Goal: Task Accomplishment & Management: Complete application form

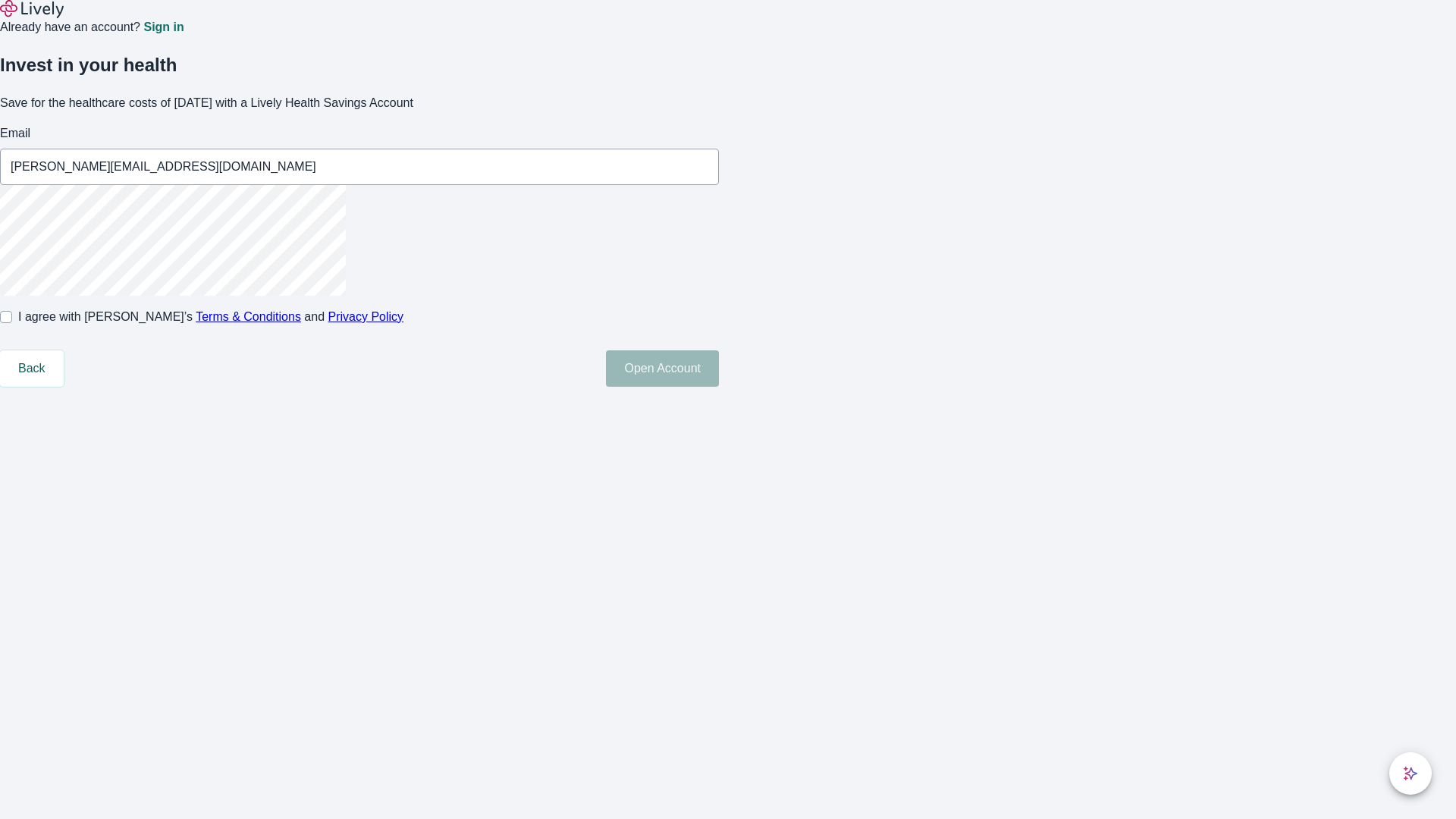
click at [12, 323] on input "I agree with Lively’s Terms & Conditions and Privacy Policy" at bounding box center [6, 316] width 12 height 12
checkbox input "true"
click at [719, 386] on button "Open Account" at bounding box center [663, 368] width 113 height 36
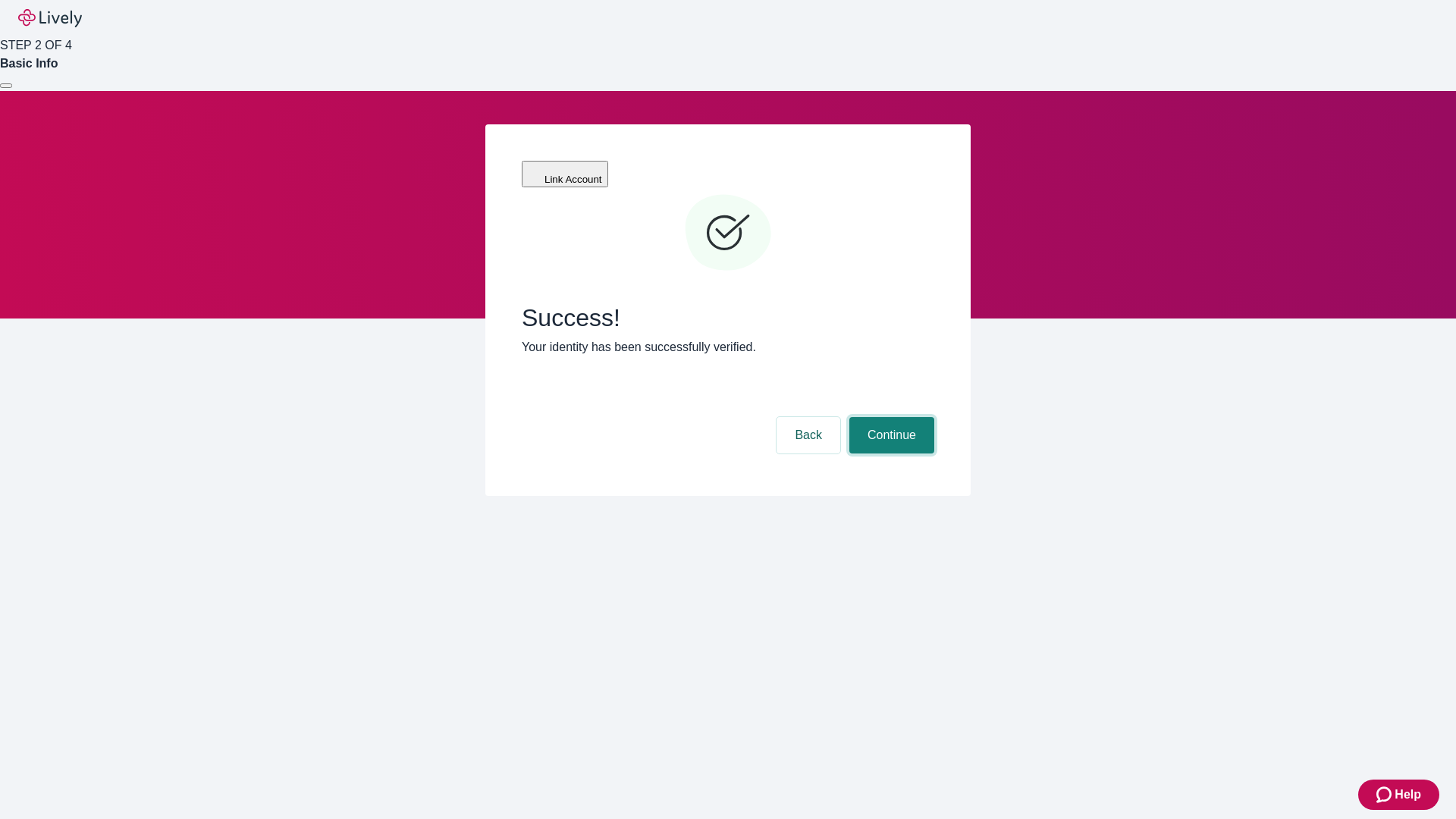
click at [890, 417] on button "Continue" at bounding box center [892, 434] width 85 height 36
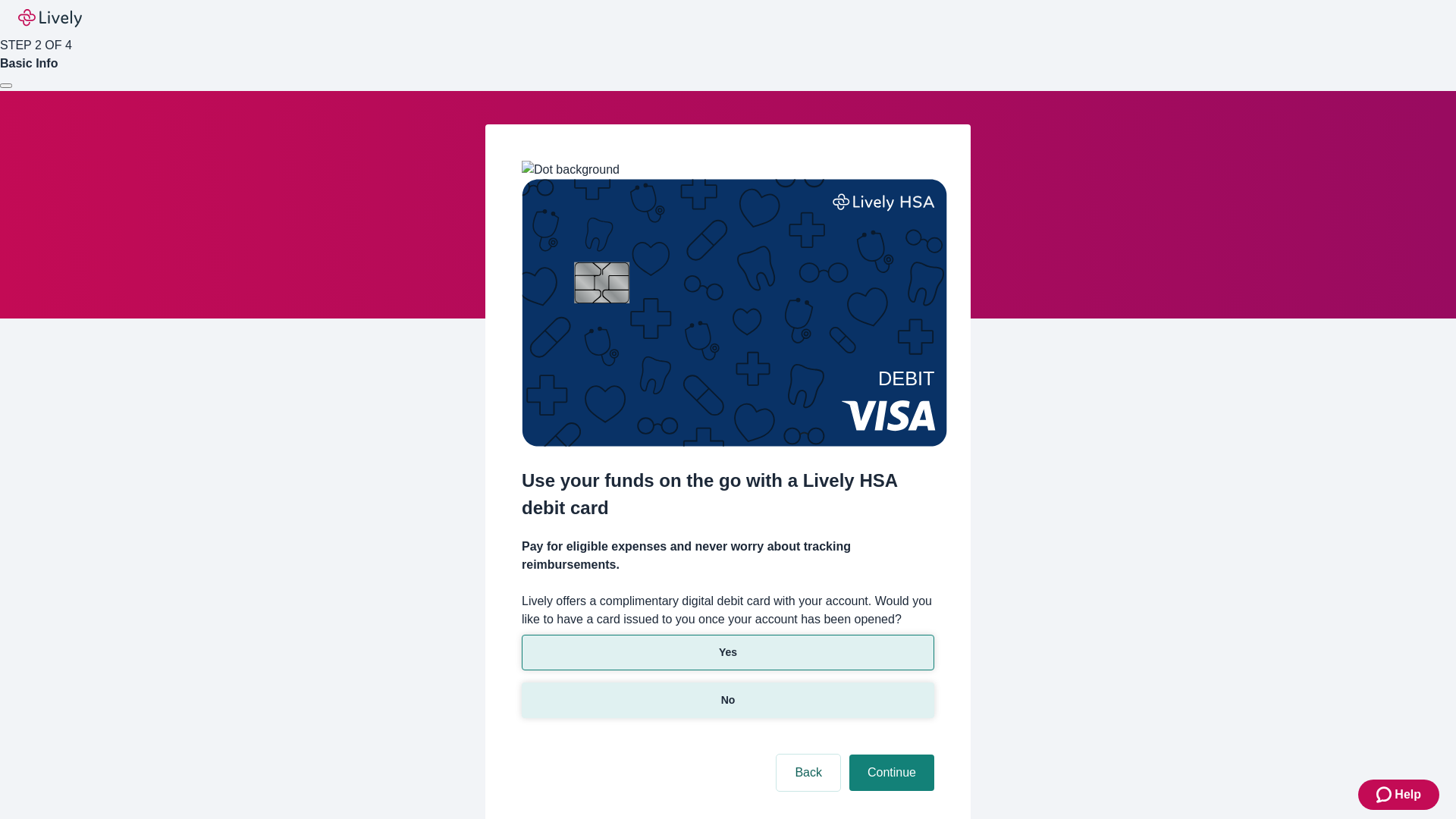
click at [728, 692] on p "No" at bounding box center [728, 699] width 14 height 16
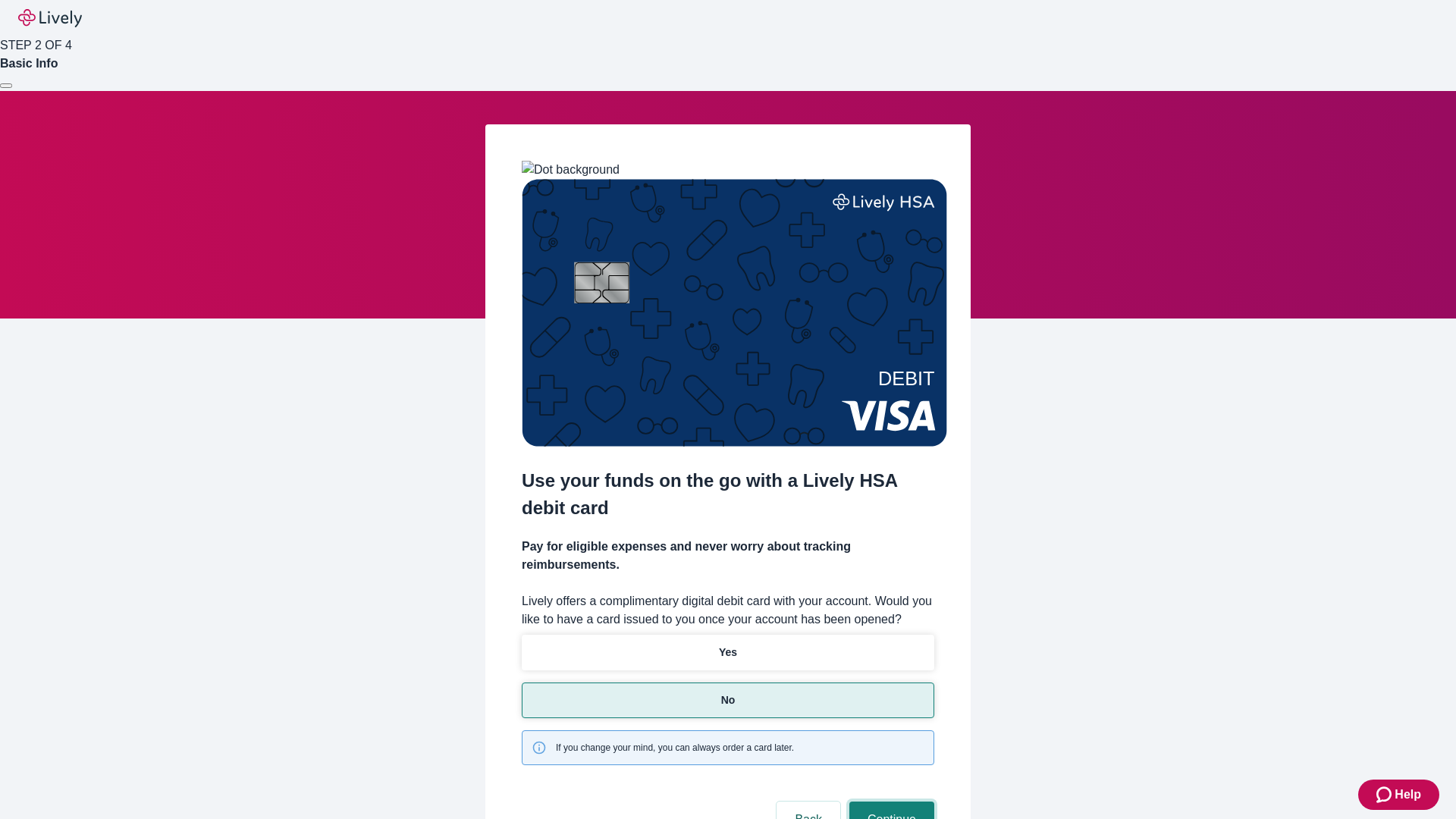
click at [890, 801] on button "Continue" at bounding box center [892, 819] width 85 height 36
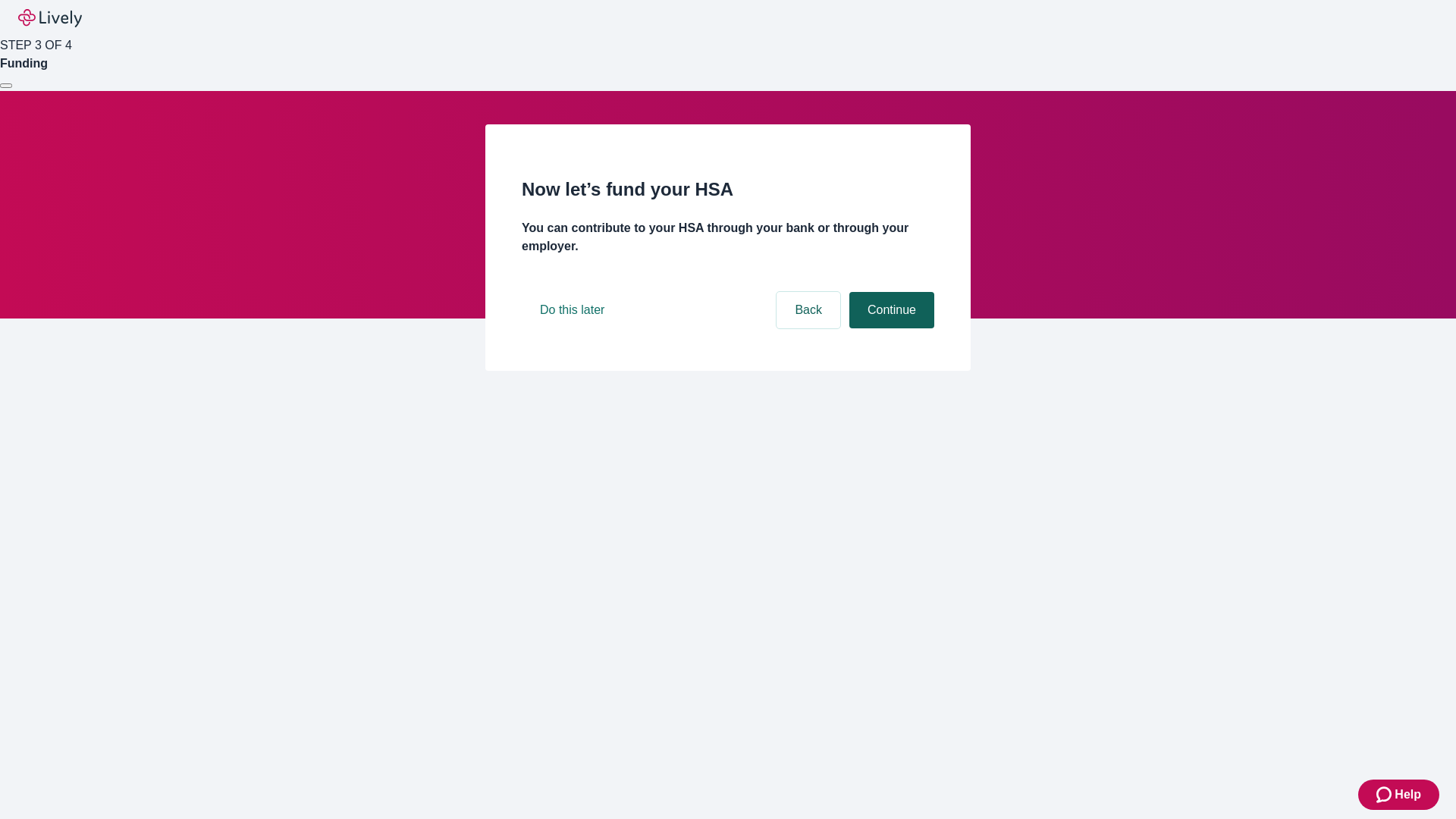
click at [890, 328] on button "Continue" at bounding box center [892, 310] width 85 height 36
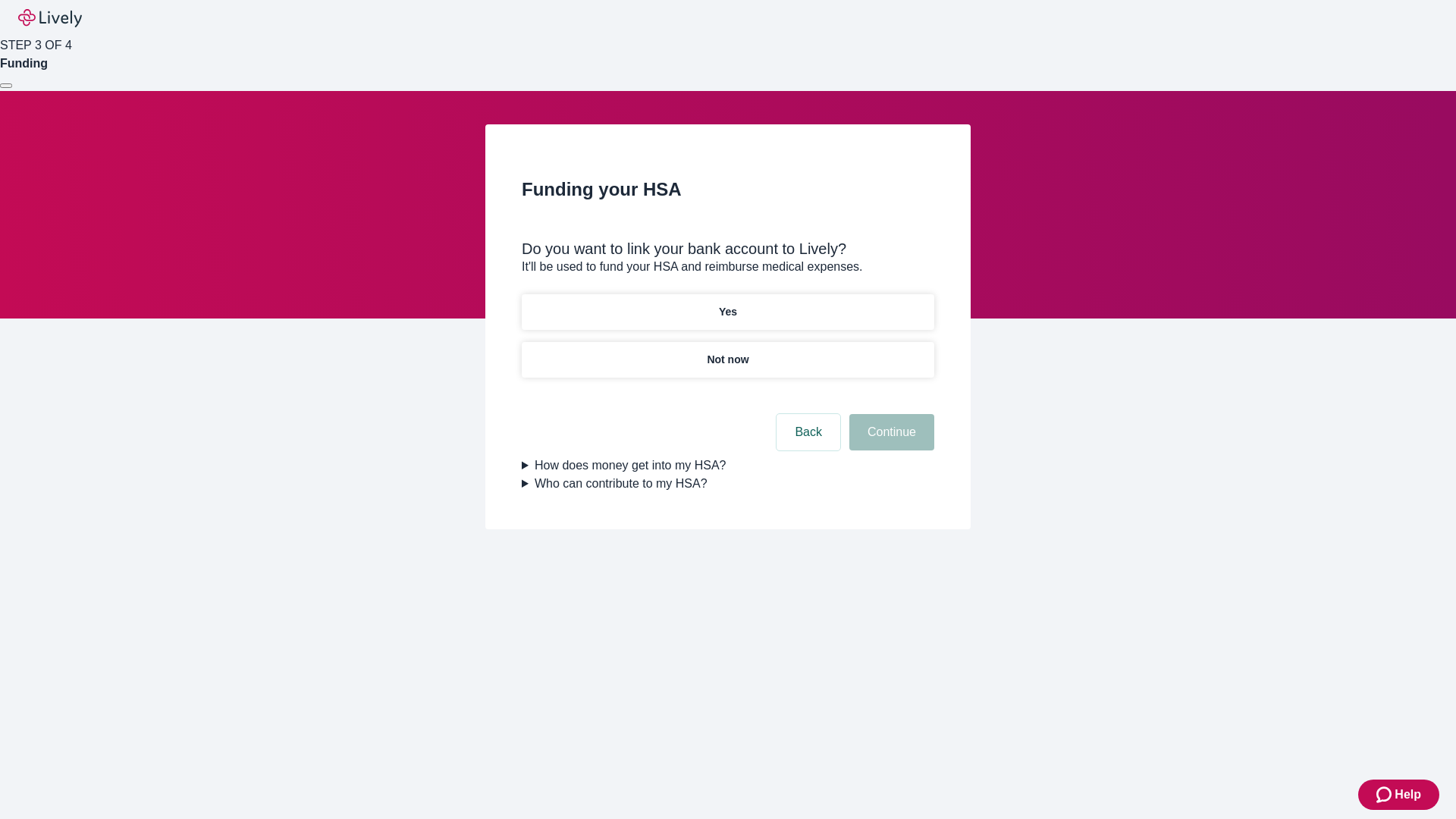
click at [728, 304] on p "Yes" at bounding box center [728, 311] width 19 height 16
click at [890, 414] on button "Continue" at bounding box center [892, 432] width 85 height 36
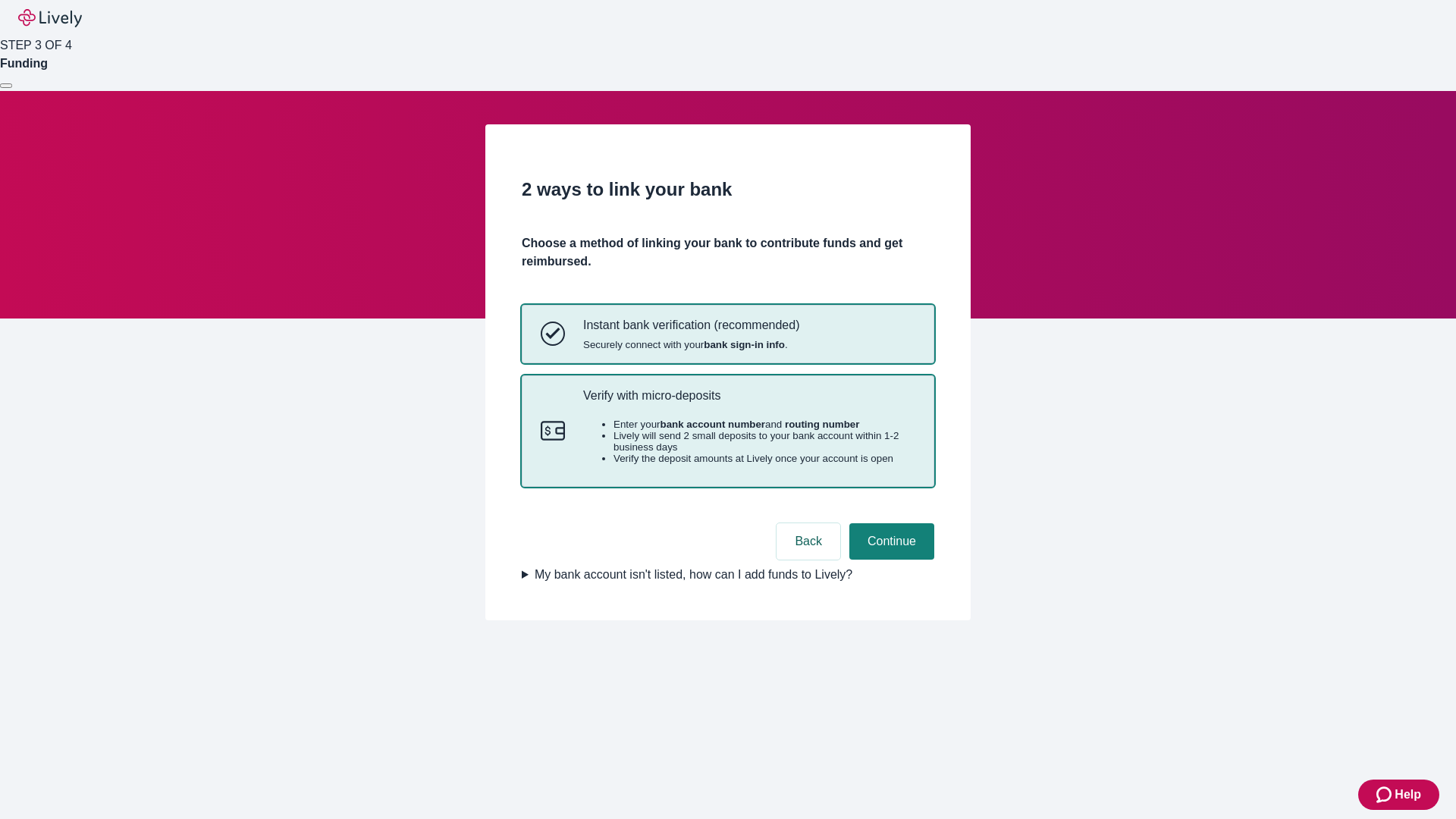
click at [749, 402] on p "Verify with micro-deposits" at bounding box center [749, 395] width 333 height 14
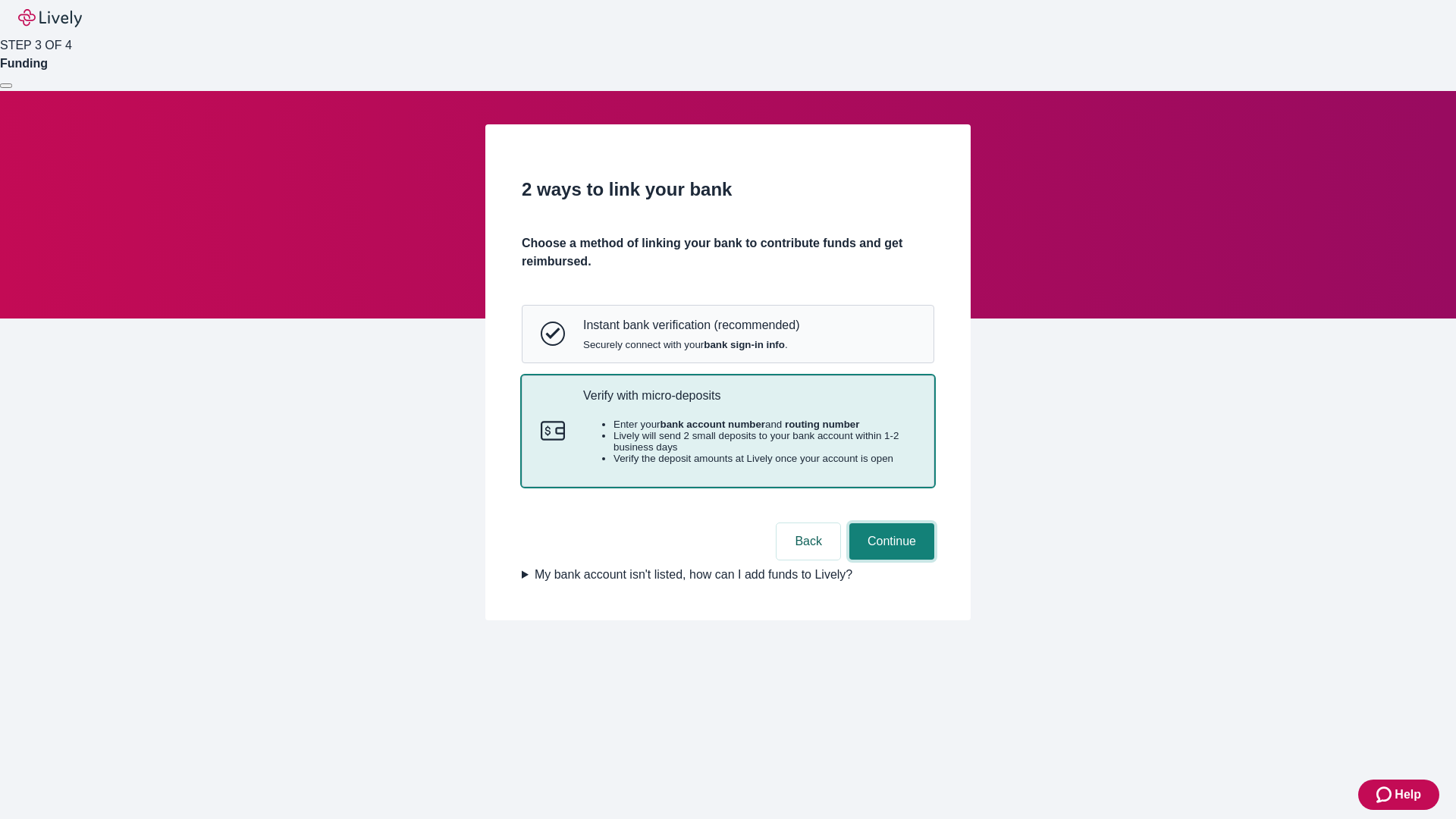
click at [890, 560] on button "Continue" at bounding box center [892, 541] width 85 height 36
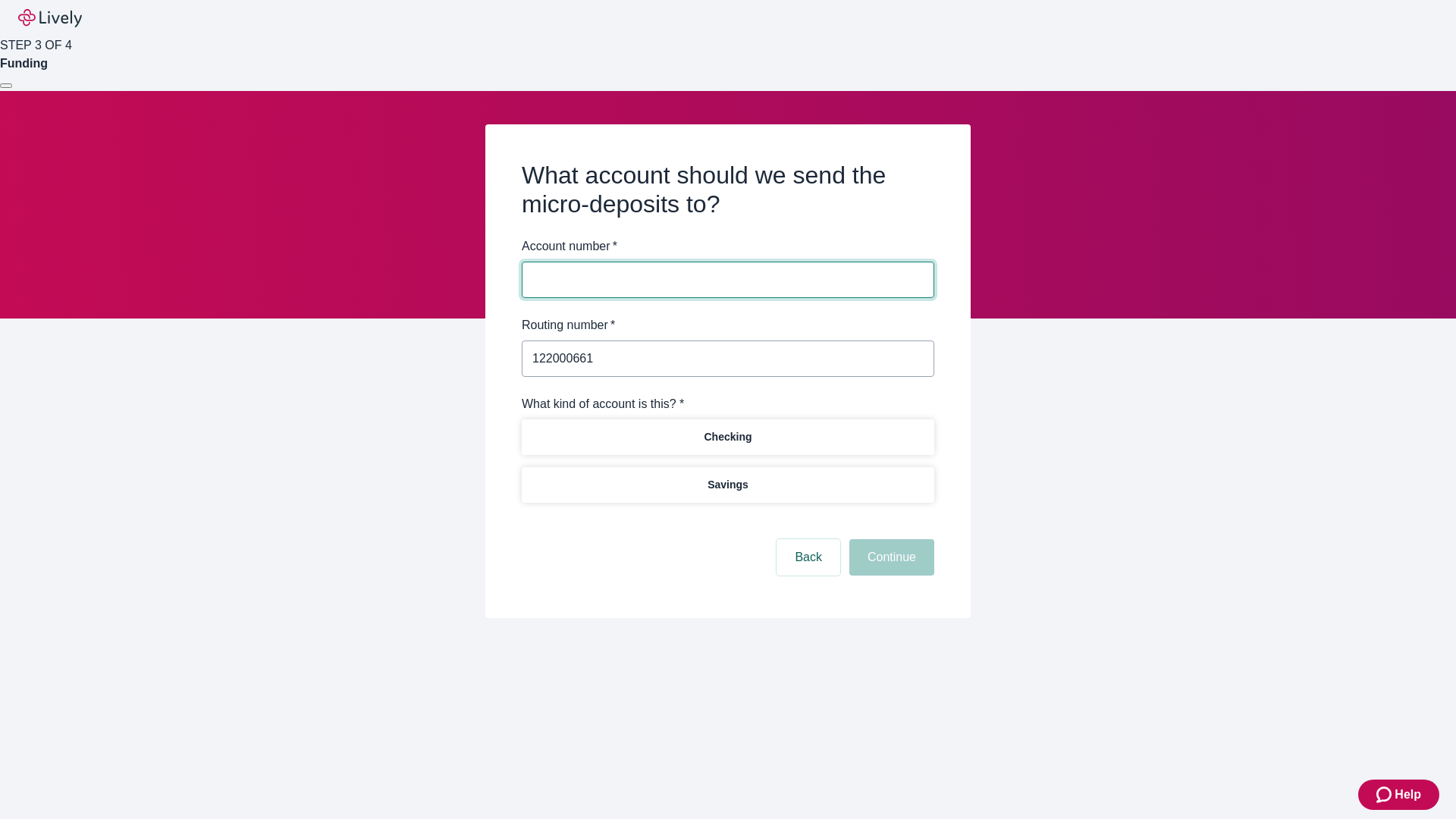
type input "122000661"
